Goal: Information Seeking & Learning: Learn about a topic

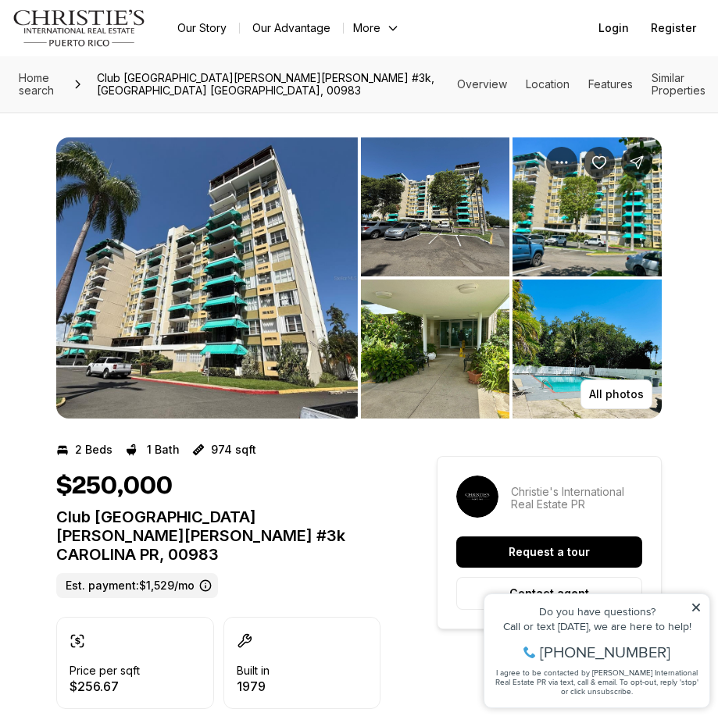
click at [573, 353] on img "View image gallery" at bounding box center [586, 349] width 149 height 139
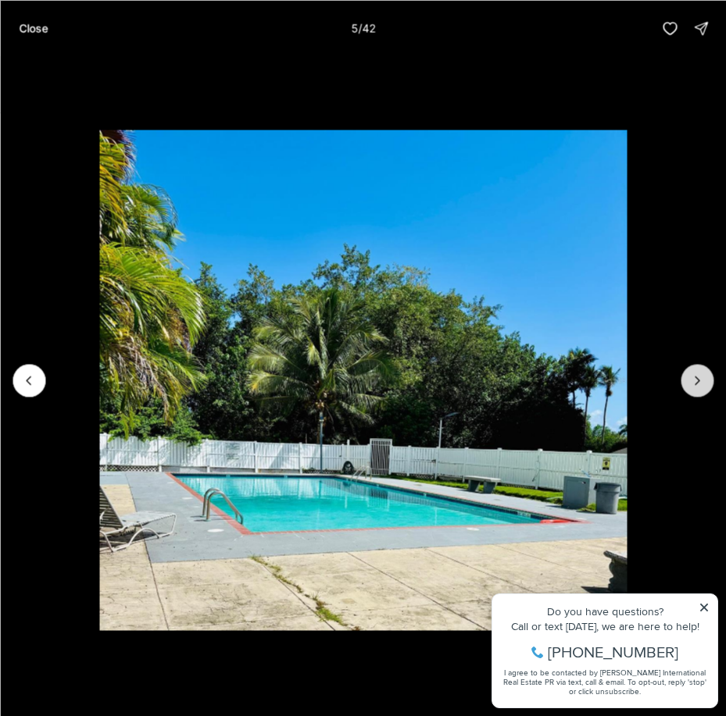
click at [694, 379] on icon "Next slide" at bounding box center [697, 381] width 16 height 16
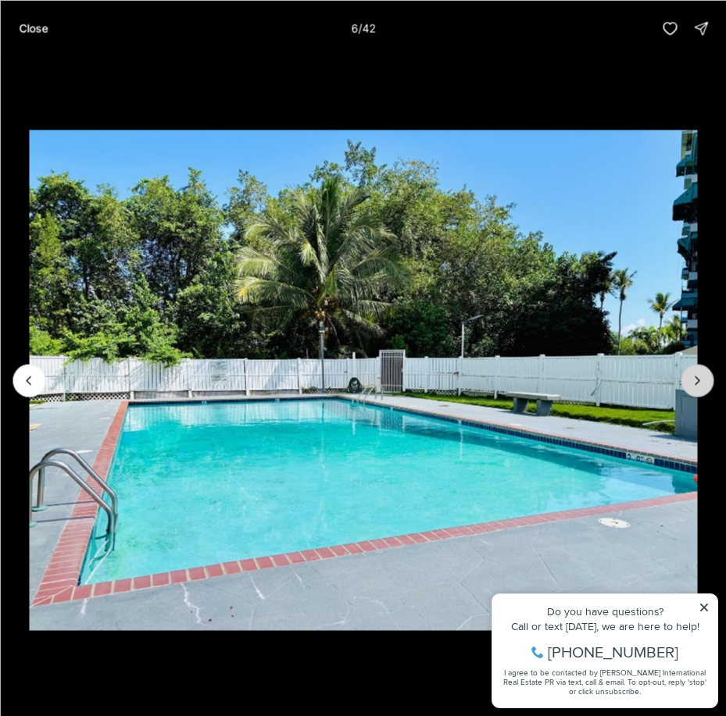
click at [694, 379] on icon "Next slide" at bounding box center [697, 381] width 16 height 16
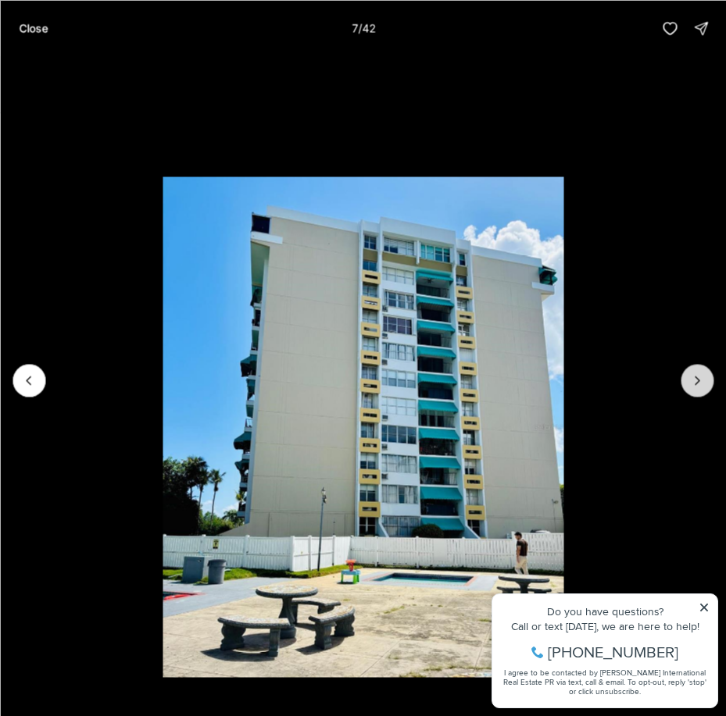
click at [694, 379] on icon "Next slide" at bounding box center [697, 381] width 16 height 16
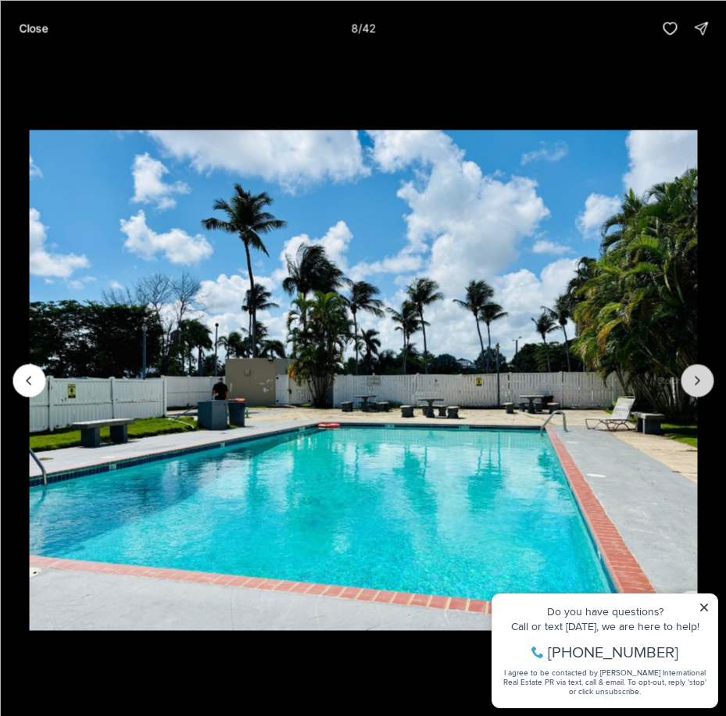
click at [694, 379] on icon "Next slide" at bounding box center [697, 381] width 16 height 16
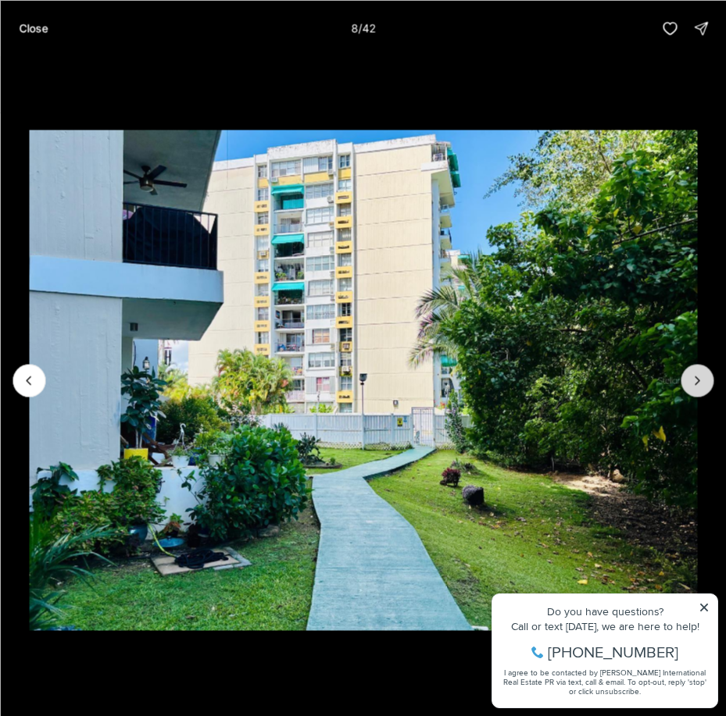
click at [694, 379] on icon "Next slide" at bounding box center [697, 381] width 16 height 16
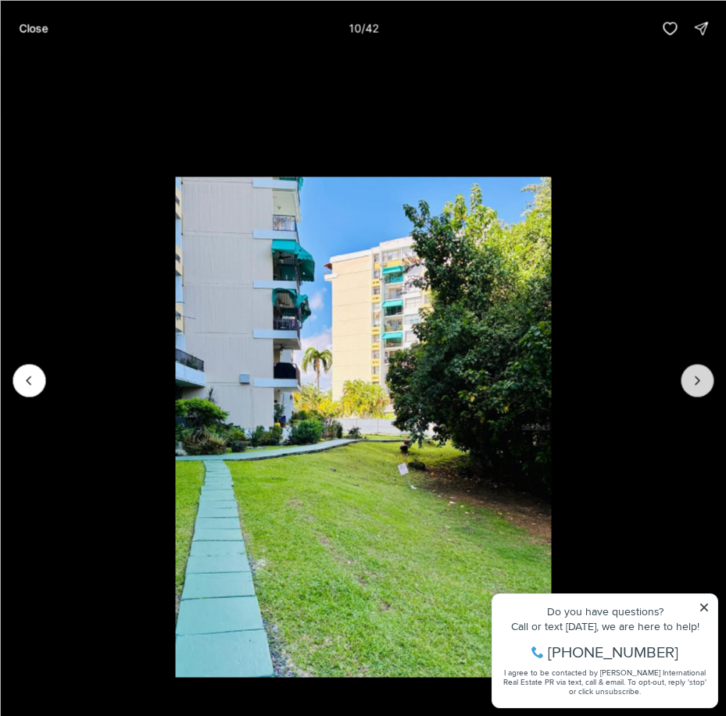
click at [694, 379] on icon "Next slide" at bounding box center [697, 381] width 16 height 16
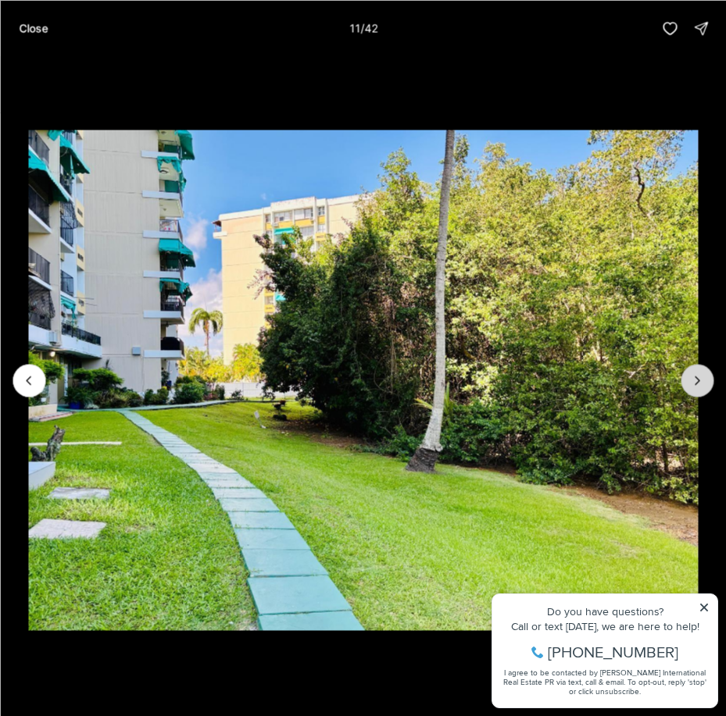
click at [694, 379] on icon "Next slide" at bounding box center [697, 381] width 16 height 16
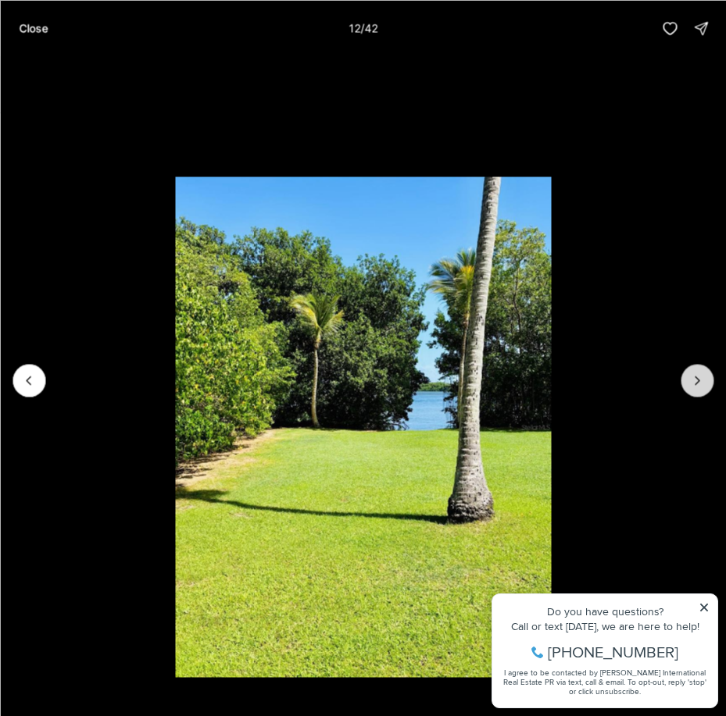
click at [694, 379] on icon "Next slide" at bounding box center [697, 381] width 16 height 16
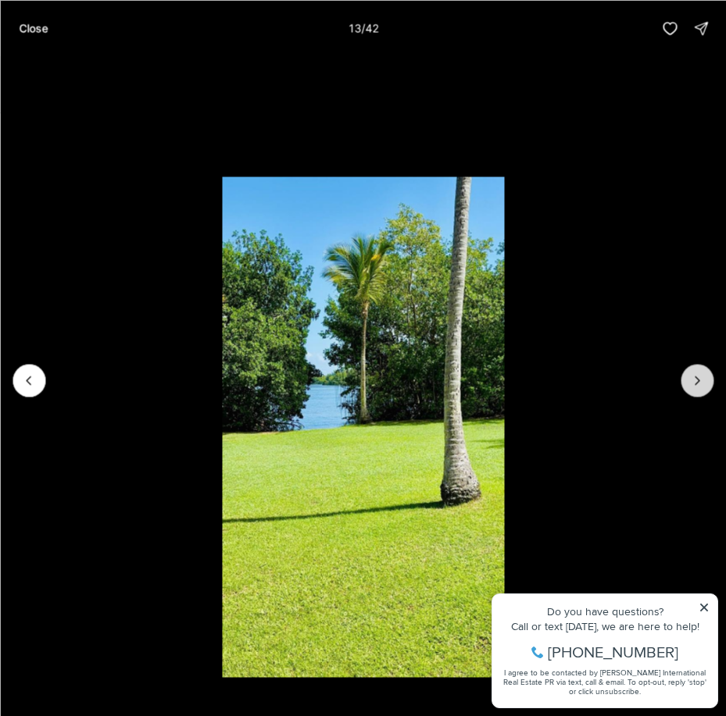
click at [694, 379] on icon "Next slide" at bounding box center [697, 381] width 16 height 16
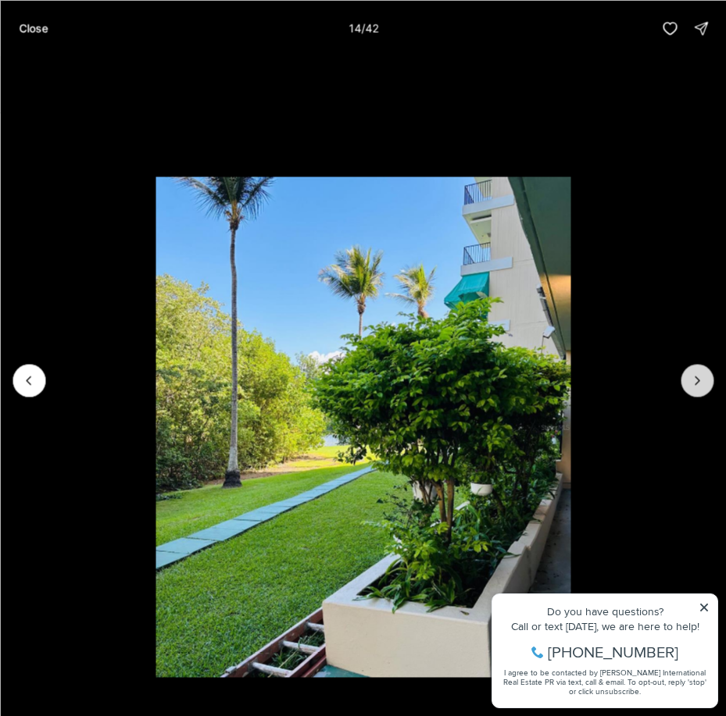
click at [694, 379] on icon "Next slide" at bounding box center [697, 381] width 16 height 16
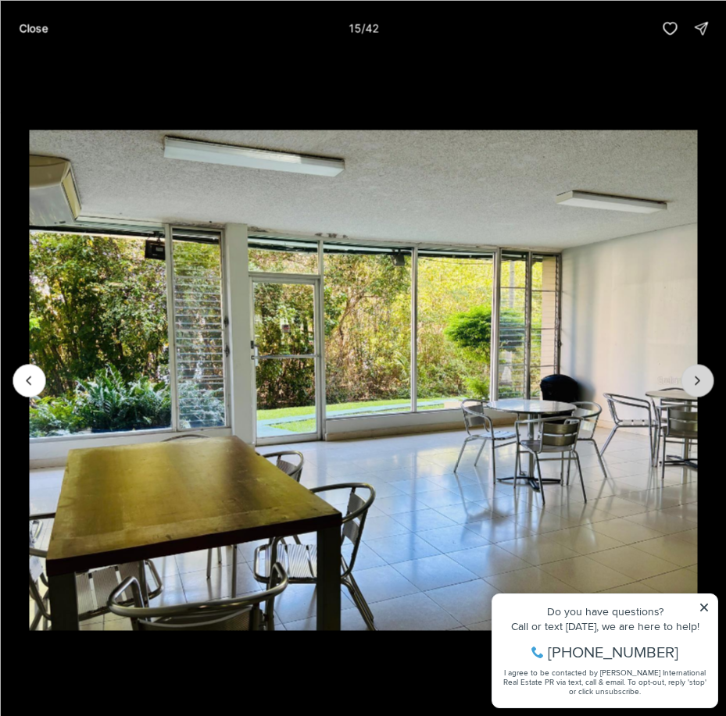
click at [694, 379] on icon "Next slide" at bounding box center [697, 381] width 16 height 16
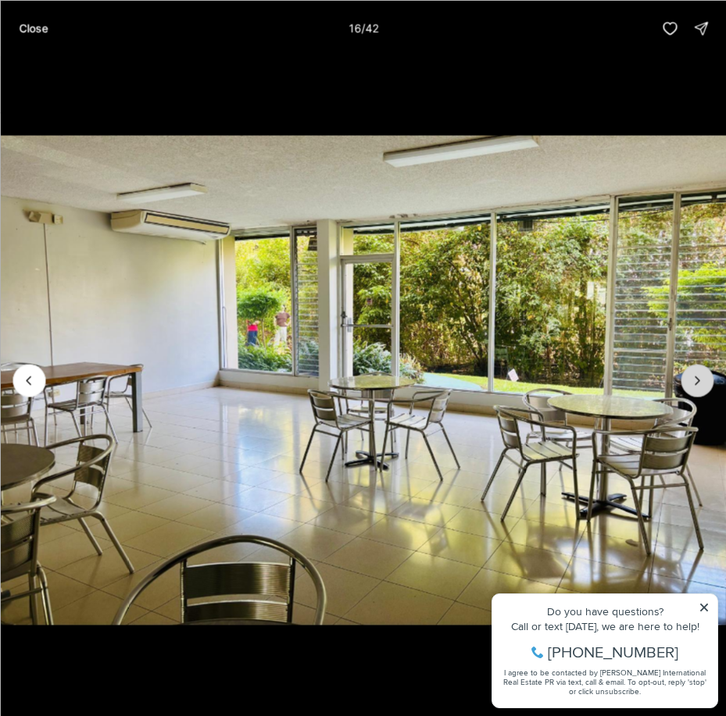
click at [694, 379] on icon "Next slide" at bounding box center [697, 381] width 16 height 16
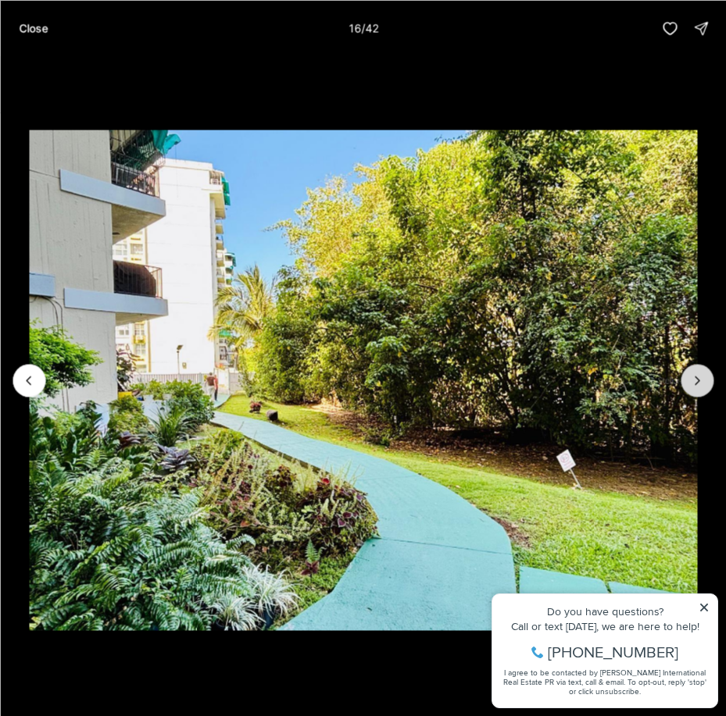
click at [694, 379] on icon "Next slide" at bounding box center [697, 381] width 16 height 16
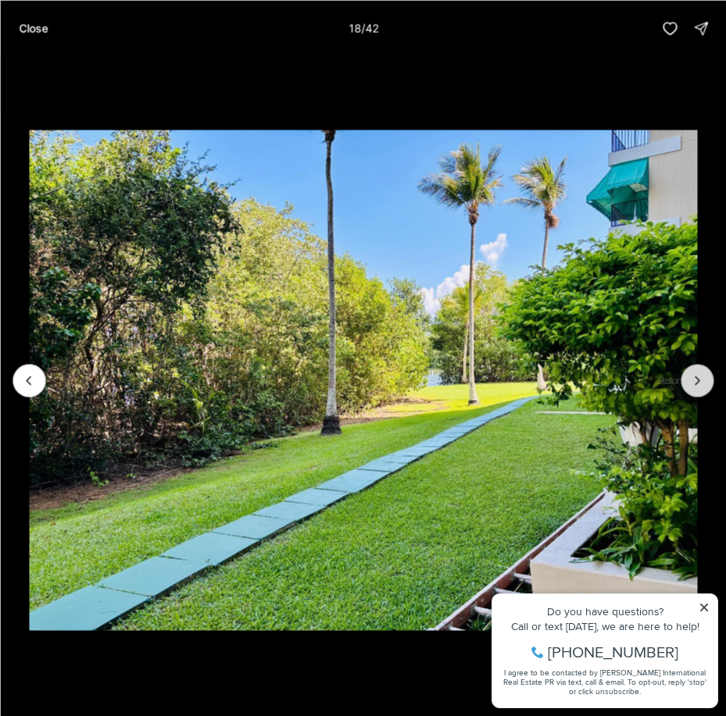
click at [694, 379] on icon "Next slide" at bounding box center [697, 381] width 16 height 16
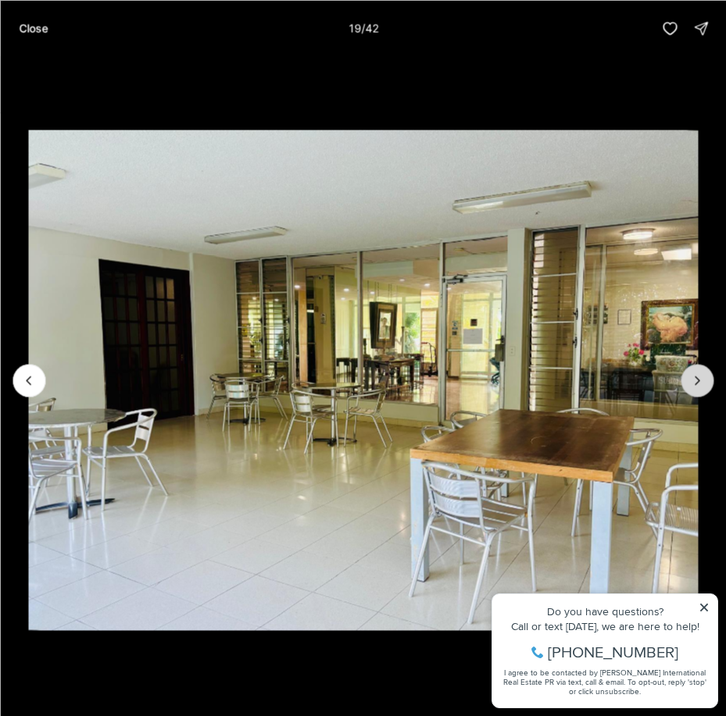
click at [694, 379] on icon "Next slide" at bounding box center [697, 381] width 16 height 16
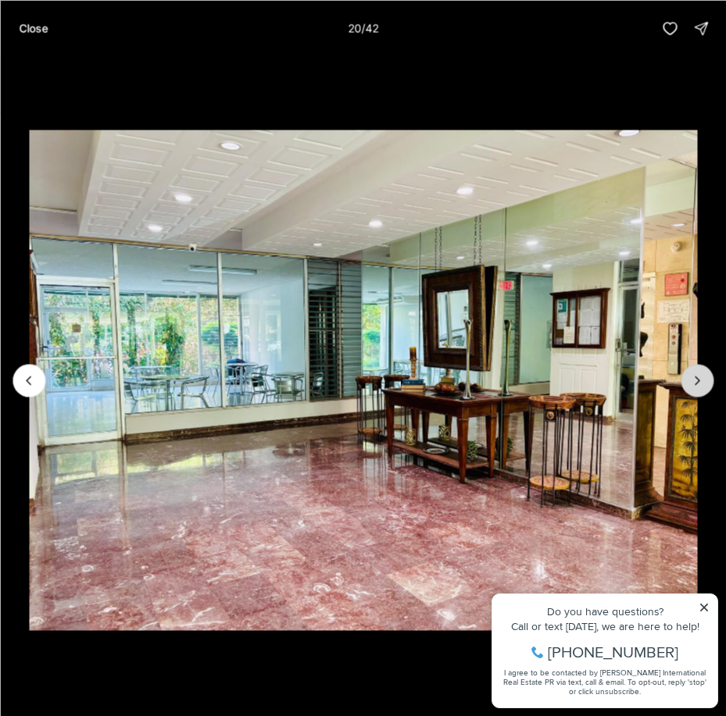
click at [694, 379] on icon "Next slide" at bounding box center [697, 381] width 16 height 16
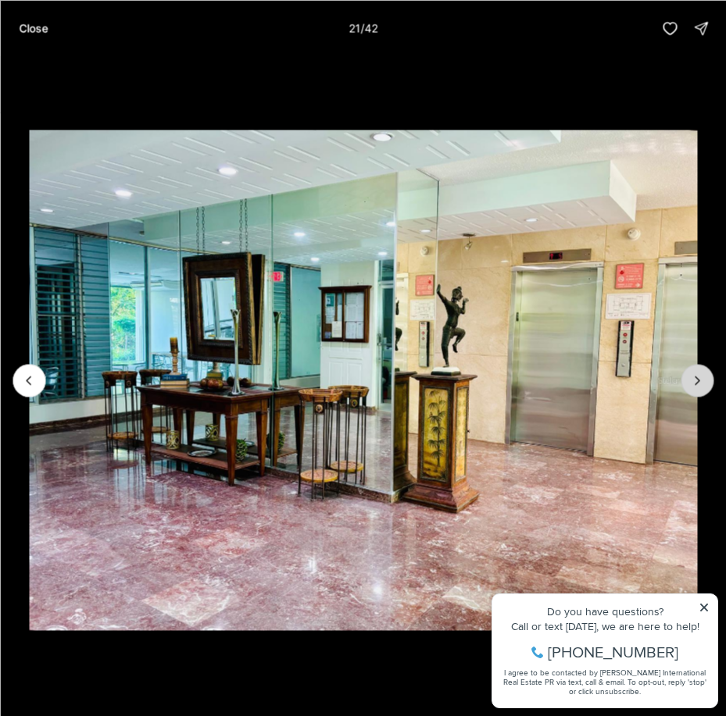
click at [694, 379] on icon "Next slide" at bounding box center [697, 381] width 16 height 16
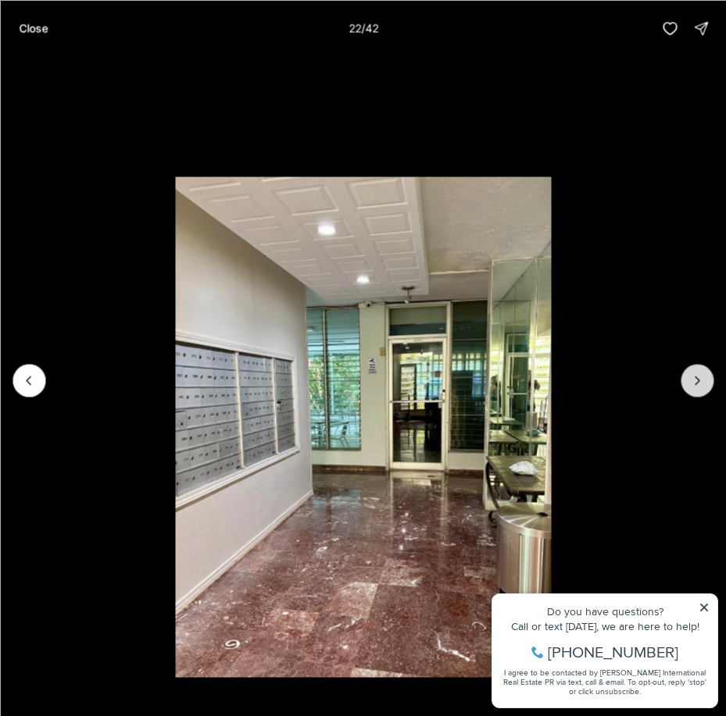
click at [694, 379] on icon "Next slide" at bounding box center [697, 381] width 16 height 16
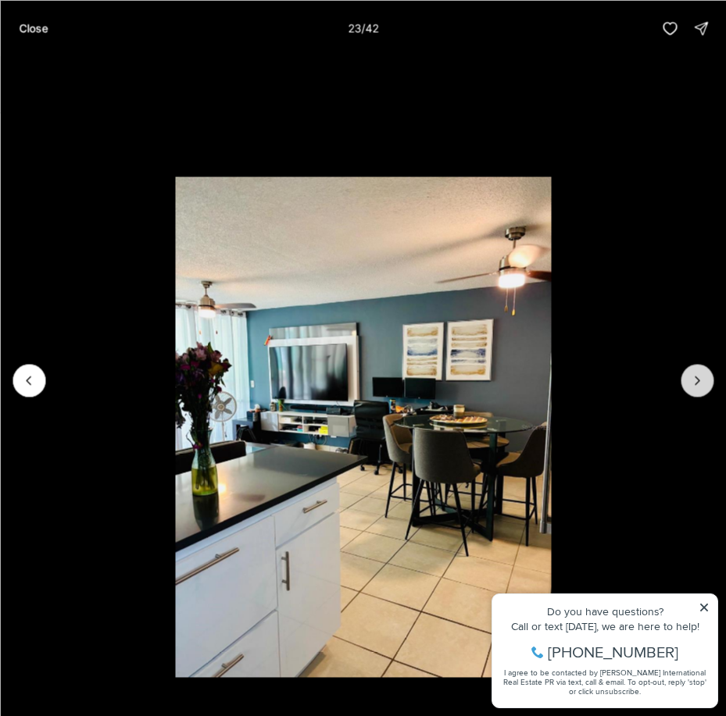
click at [694, 379] on icon "Next slide" at bounding box center [697, 381] width 16 height 16
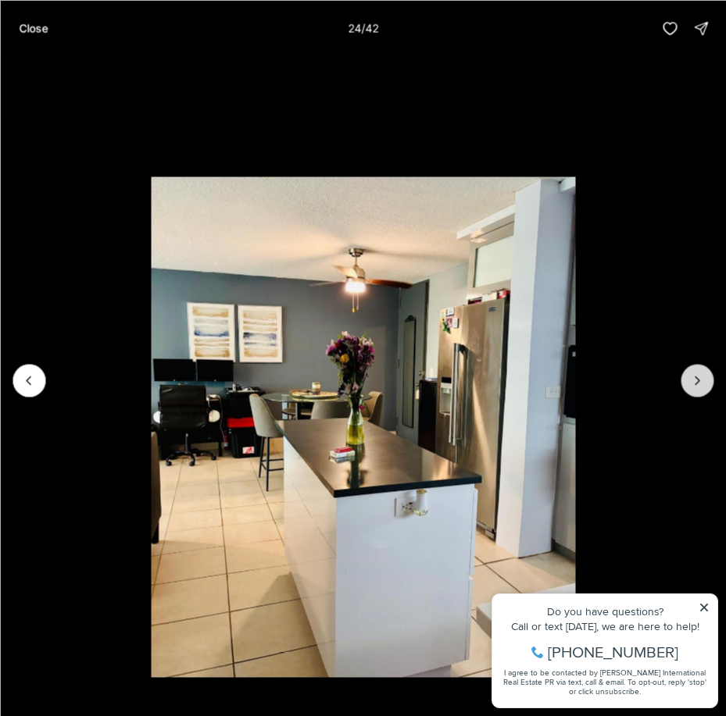
click at [694, 385] on icon "Next slide" at bounding box center [697, 381] width 16 height 16
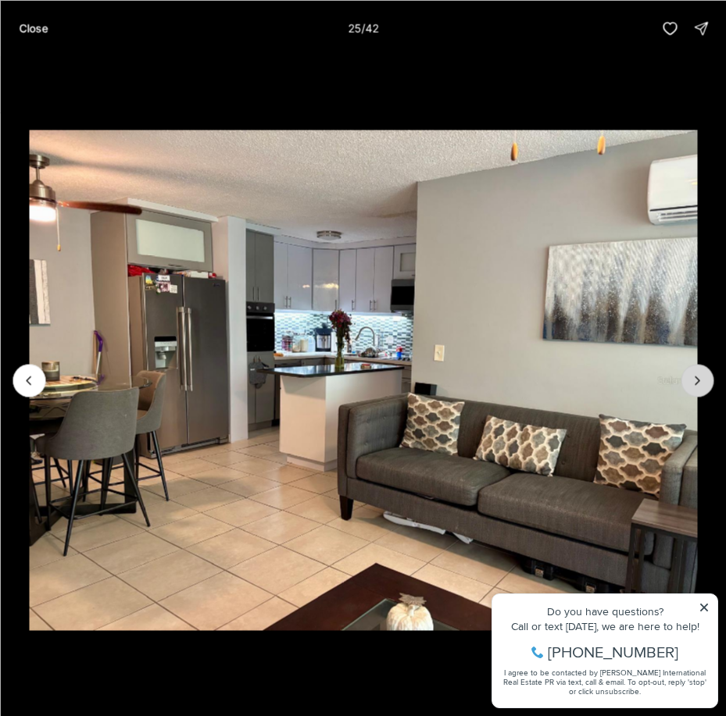
click at [694, 385] on icon "Next slide" at bounding box center [697, 381] width 16 height 16
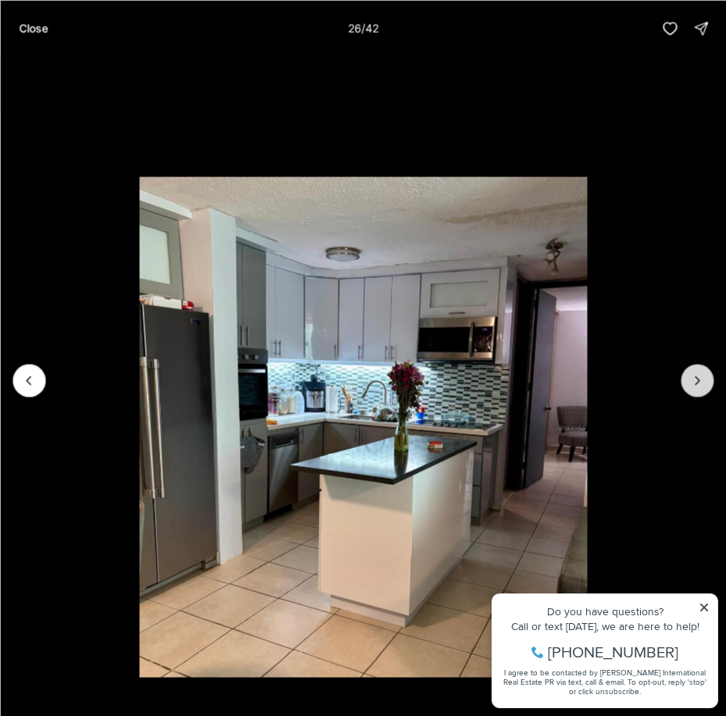
click at [694, 385] on icon "Next slide" at bounding box center [697, 381] width 16 height 16
